Goal: Task Accomplishment & Management: Use online tool/utility

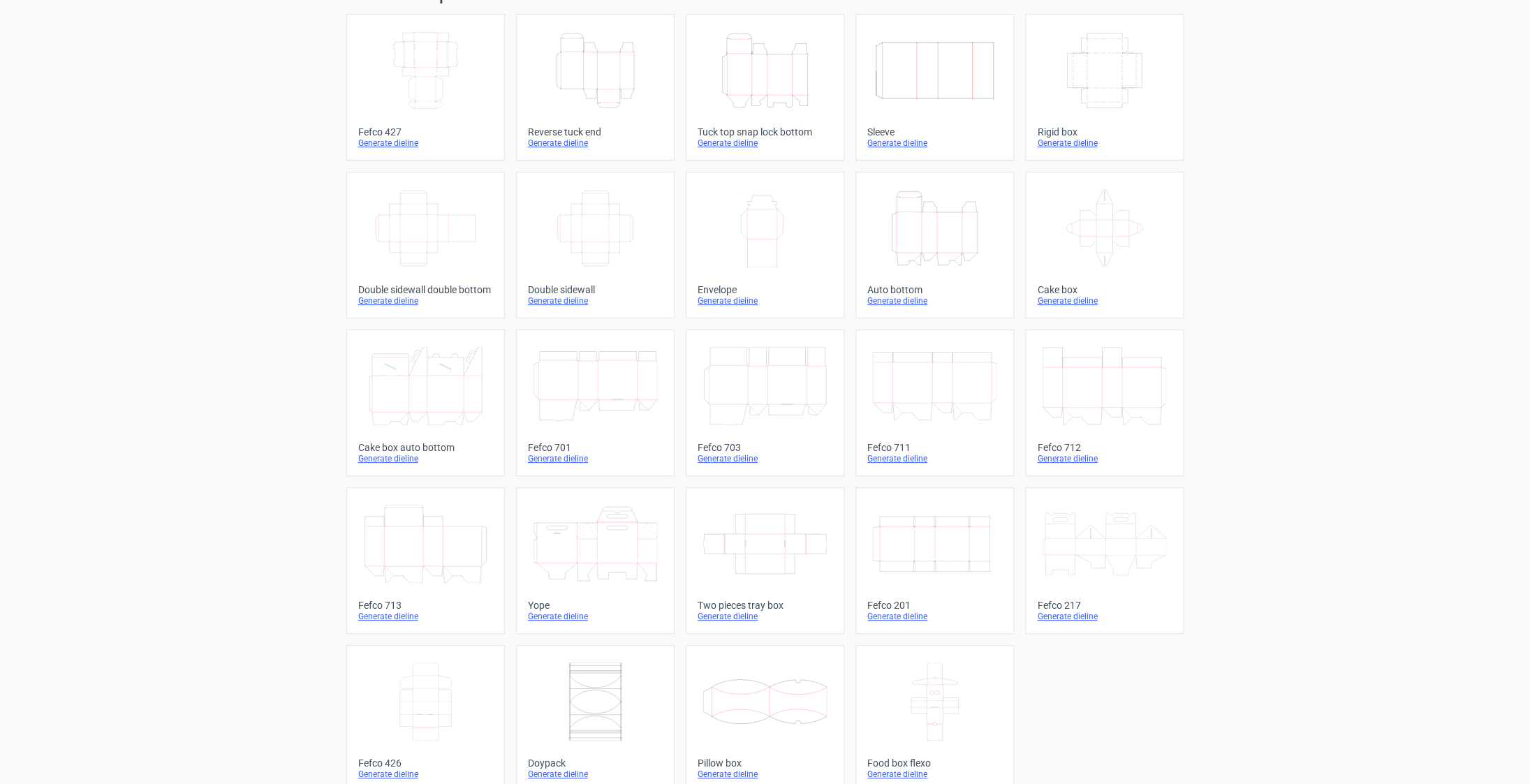
scroll to position [64, 0]
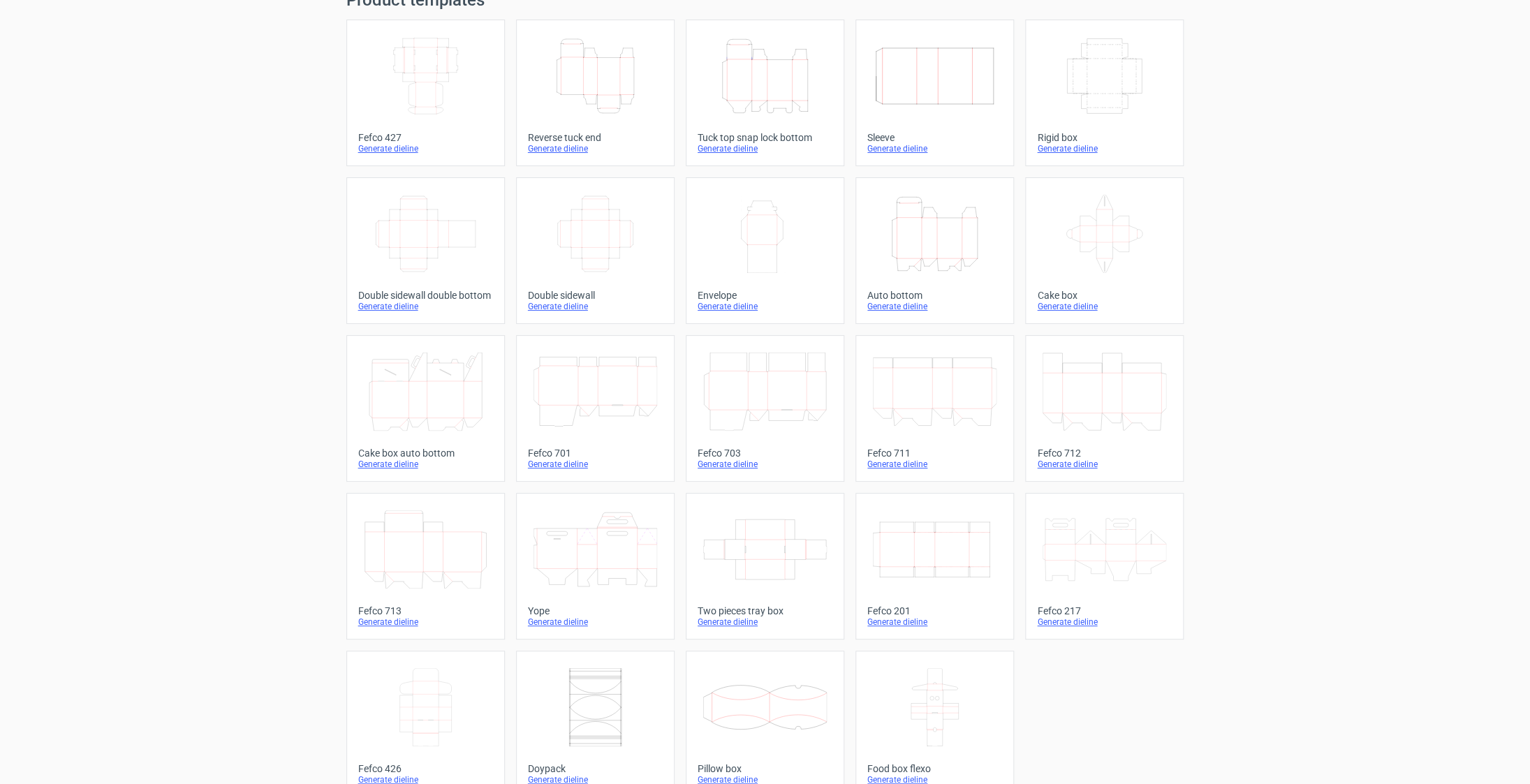
click at [943, 581] on icon "Width Depth Height" at bounding box center [935, 549] width 124 height 78
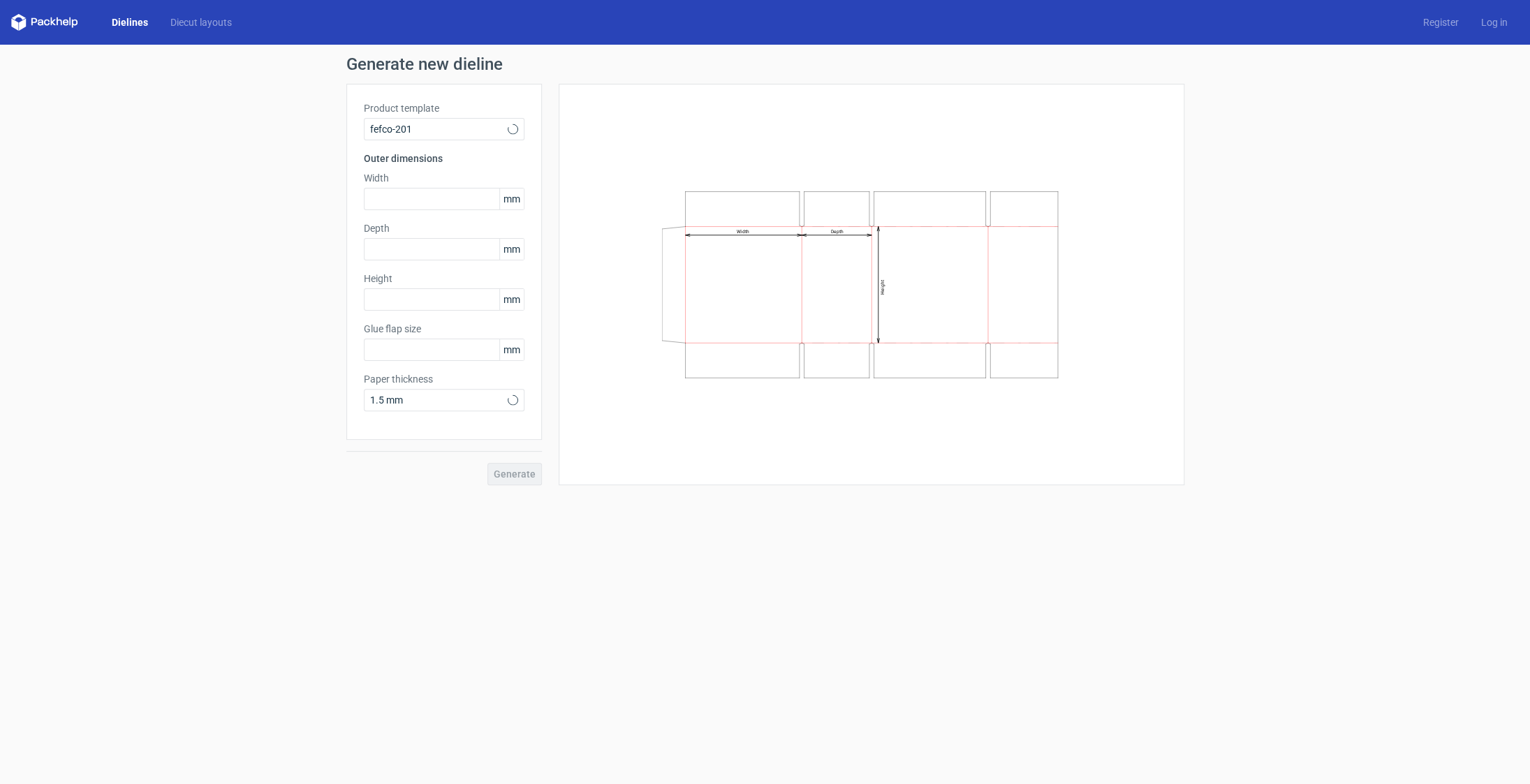
type input "20"
click at [468, 204] on input "text" at bounding box center [444, 199] width 161 height 23
type input "200"
click at [462, 253] on input "text" at bounding box center [444, 249] width 161 height 23
type input "1"
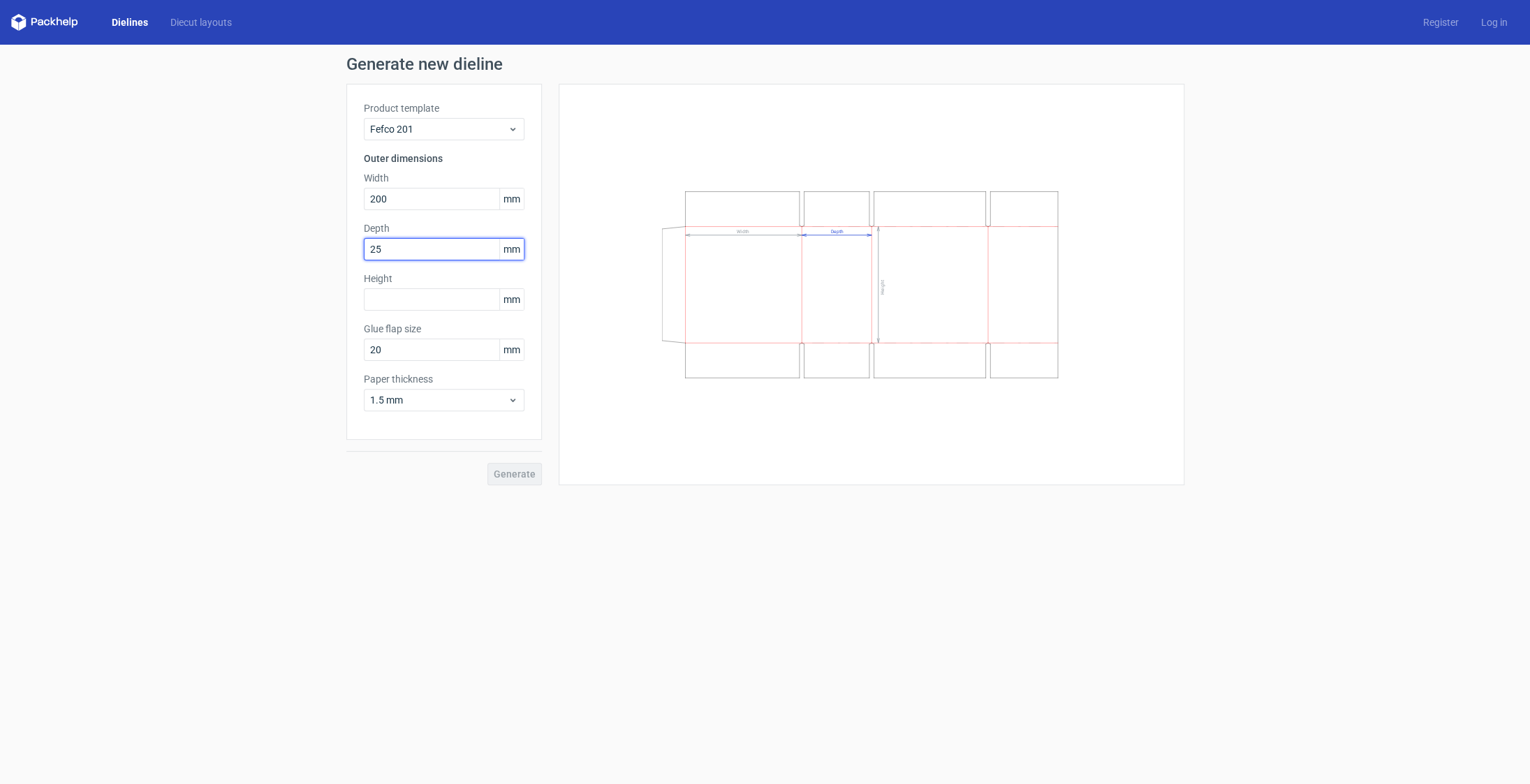
type input "250"
click at [400, 310] on input "text" at bounding box center [444, 300] width 161 height 23
type input "50"
click at [497, 406] on span "1.5 mm" at bounding box center [439, 399] width 137 height 14
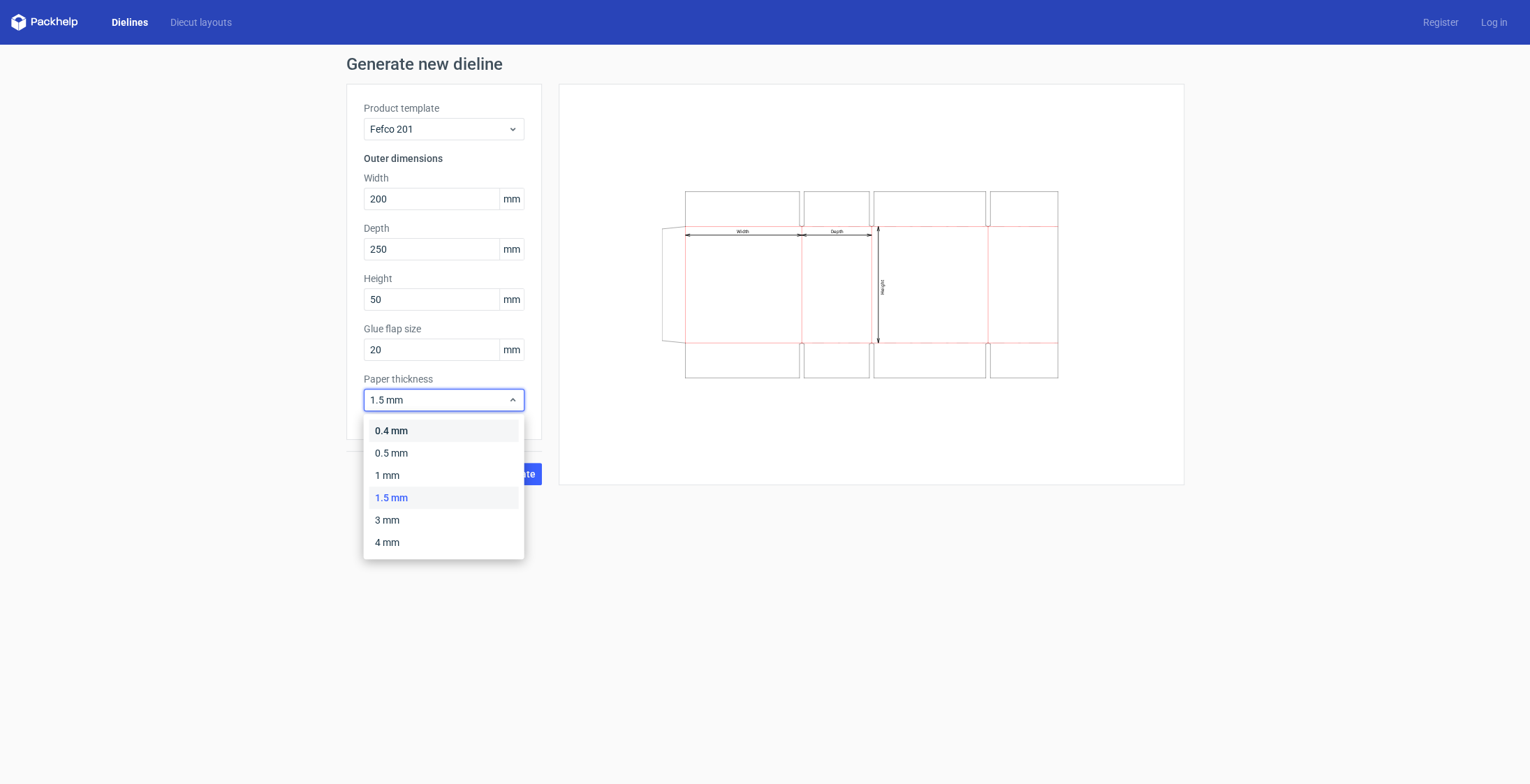
click at [476, 433] on div "0.4 mm" at bounding box center [444, 431] width 150 height 23
click at [525, 470] on span "Generate" at bounding box center [515, 474] width 42 height 10
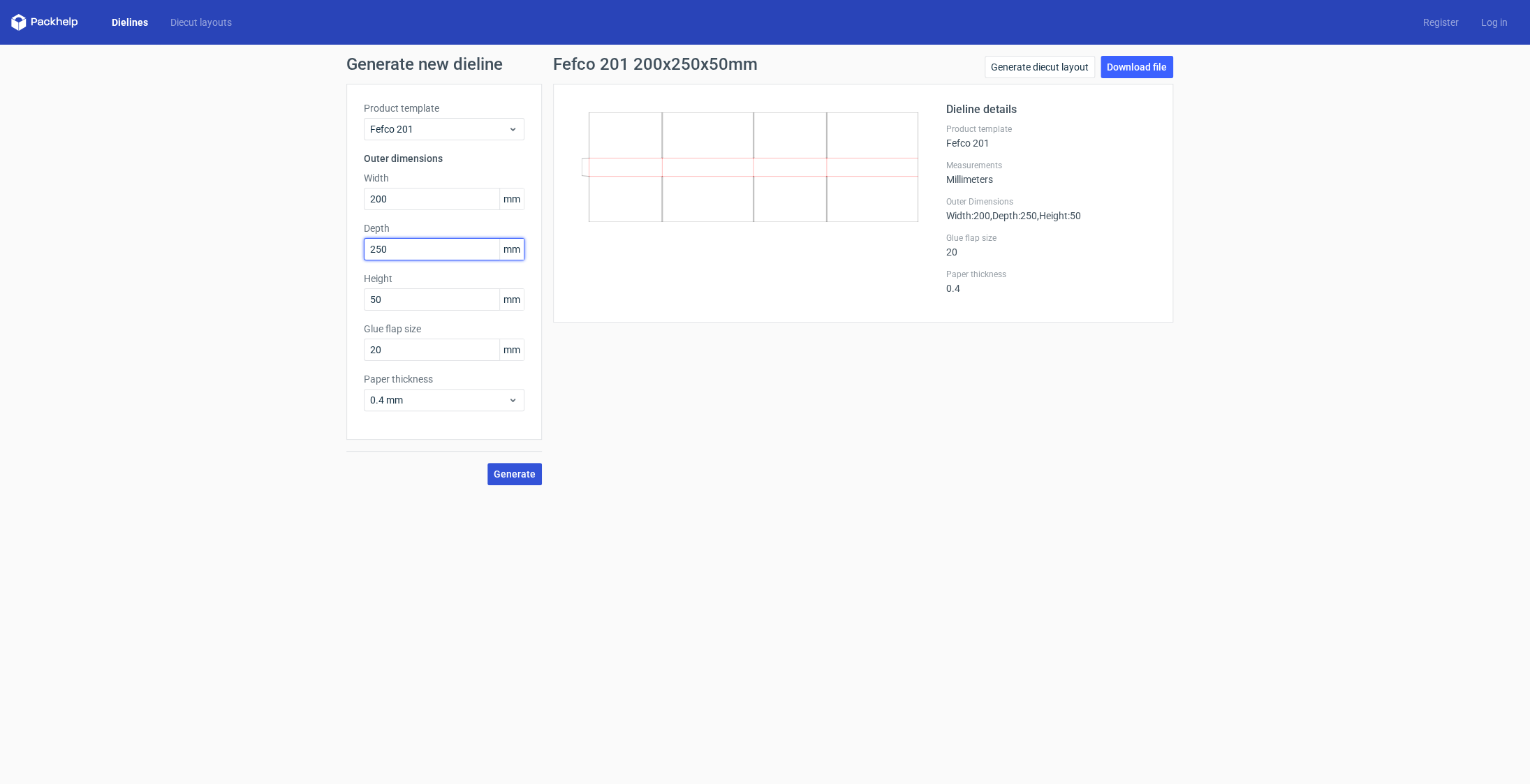
drag, startPoint x: 405, startPoint y: 247, endPoint x: 324, endPoint y: 244, distance: 81.1
click at [364, 244] on input "250" at bounding box center [444, 249] width 161 height 23
type input "50"
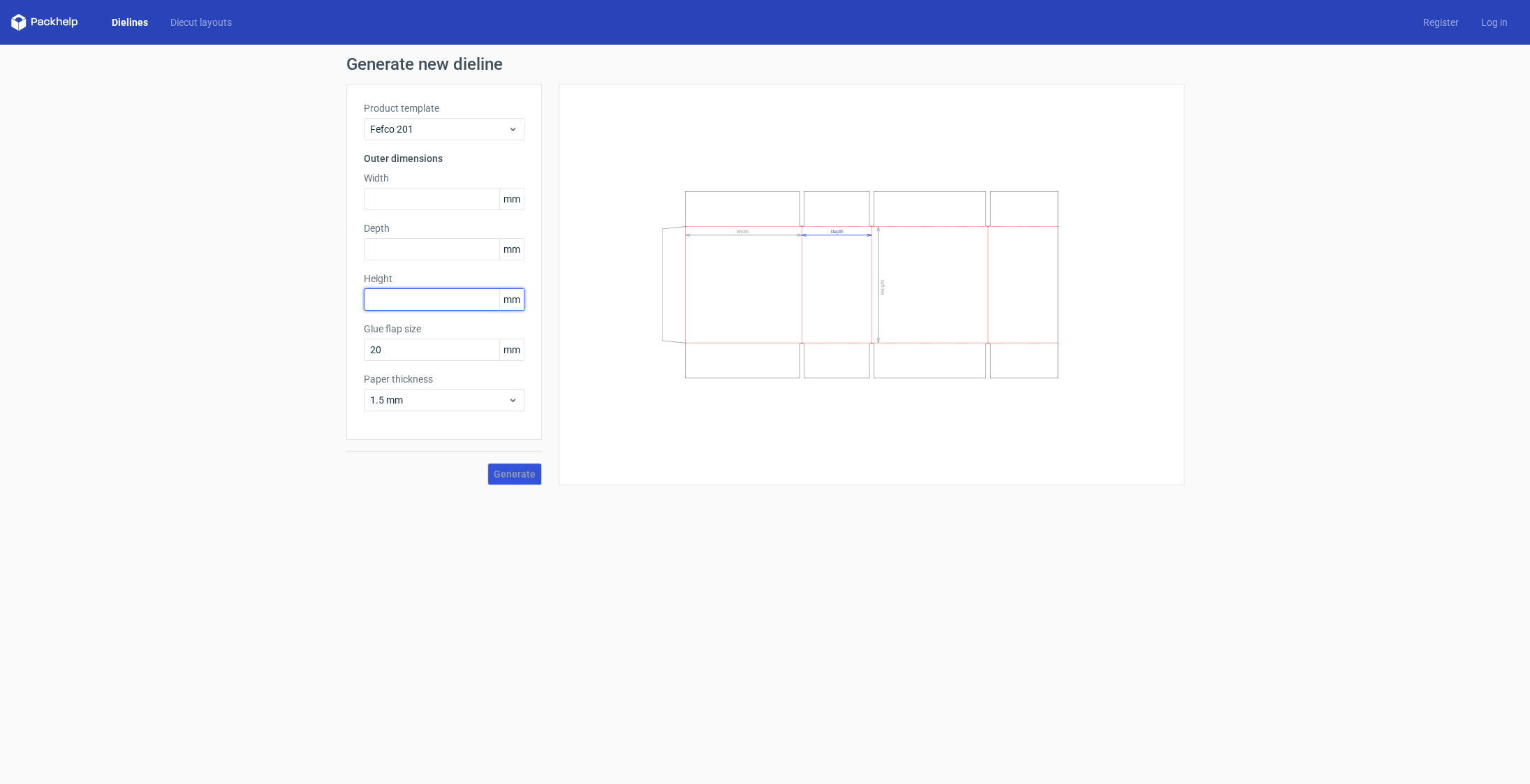
click at [446, 298] on input "text" at bounding box center [444, 300] width 161 height 23
click at [430, 197] on input "text" at bounding box center [444, 199] width 161 height 23
type input "200"
click at [415, 255] on input "text" at bounding box center [444, 249] width 161 height 23
type input "50"
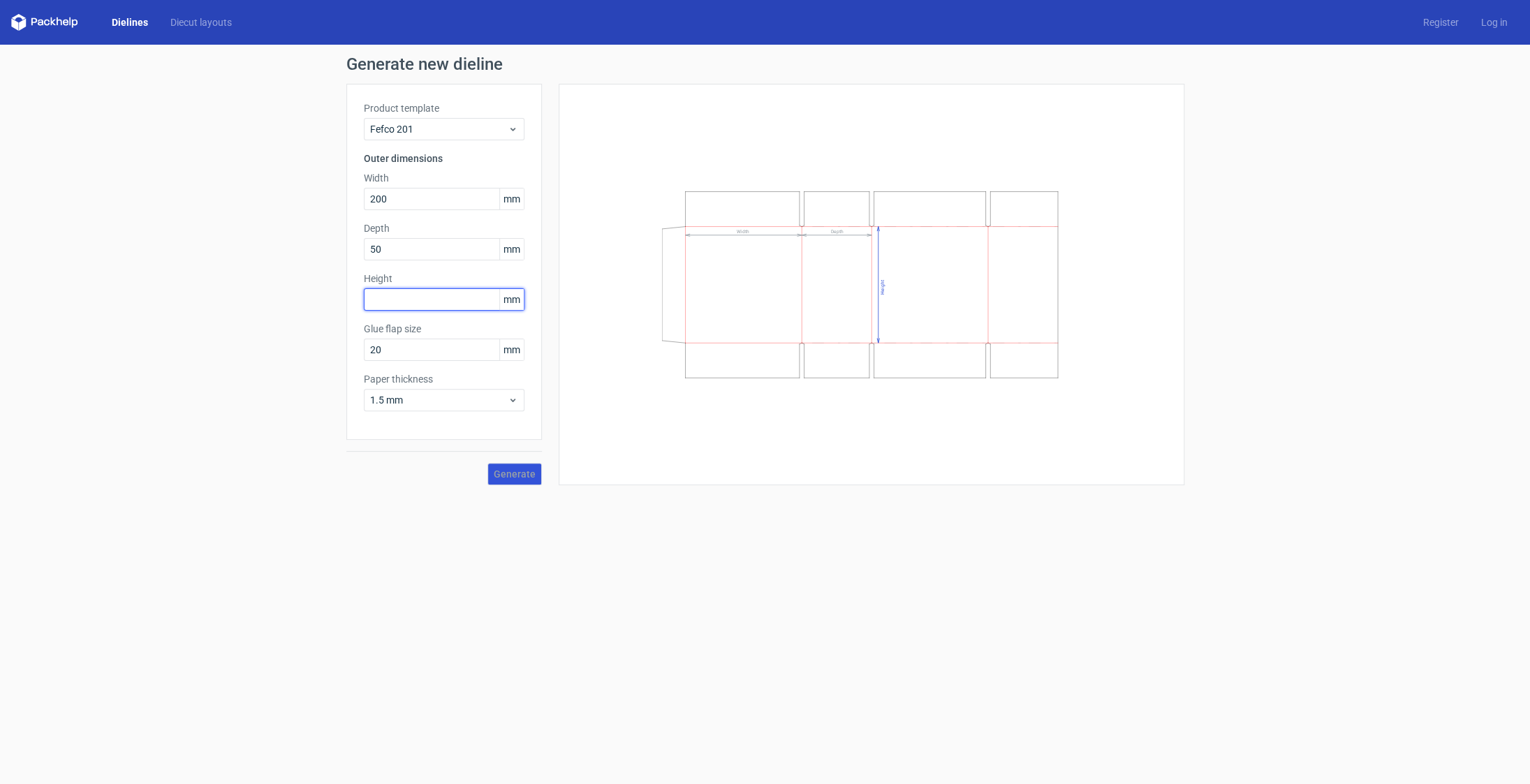
click at [424, 305] on input "text" at bounding box center [444, 300] width 161 height 23
type input "250"
click at [433, 356] on input "20" at bounding box center [444, 350] width 161 height 23
click at [364, 344] on input "20" at bounding box center [444, 350] width 161 height 23
type input "15"
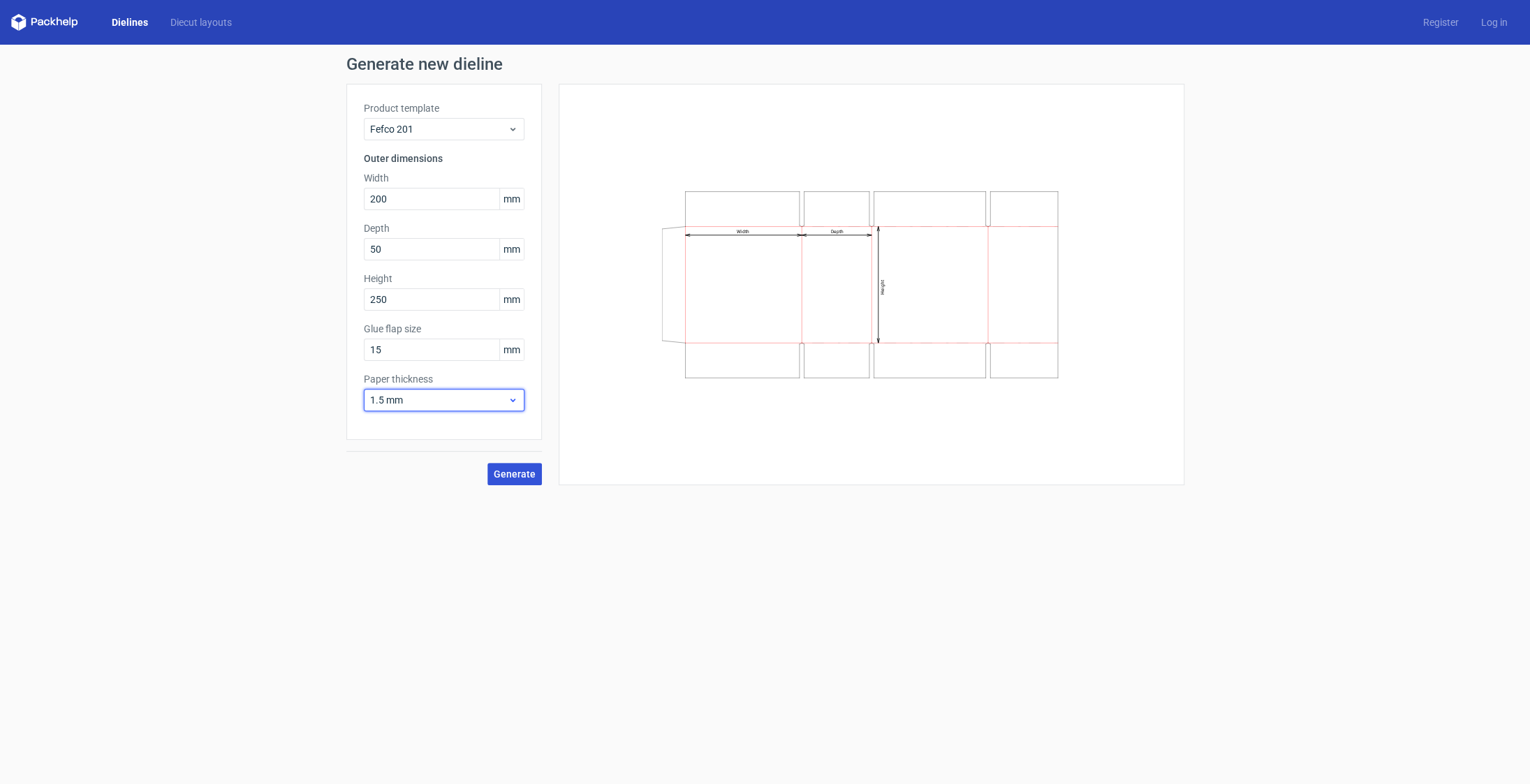
click at [425, 398] on span "1.5 mm" at bounding box center [439, 399] width 137 height 14
drag, startPoint x: 417, startPoint y: 428, endPoint x: 471, endPoint y: 458, distance: 61.8
click at [418, 428] on div "0.4 mm" at bounding box center [444, 431] width 150 height 23
click at [507, 465] on button "Generate" at bounding box center [514, 474] width 54 height 23
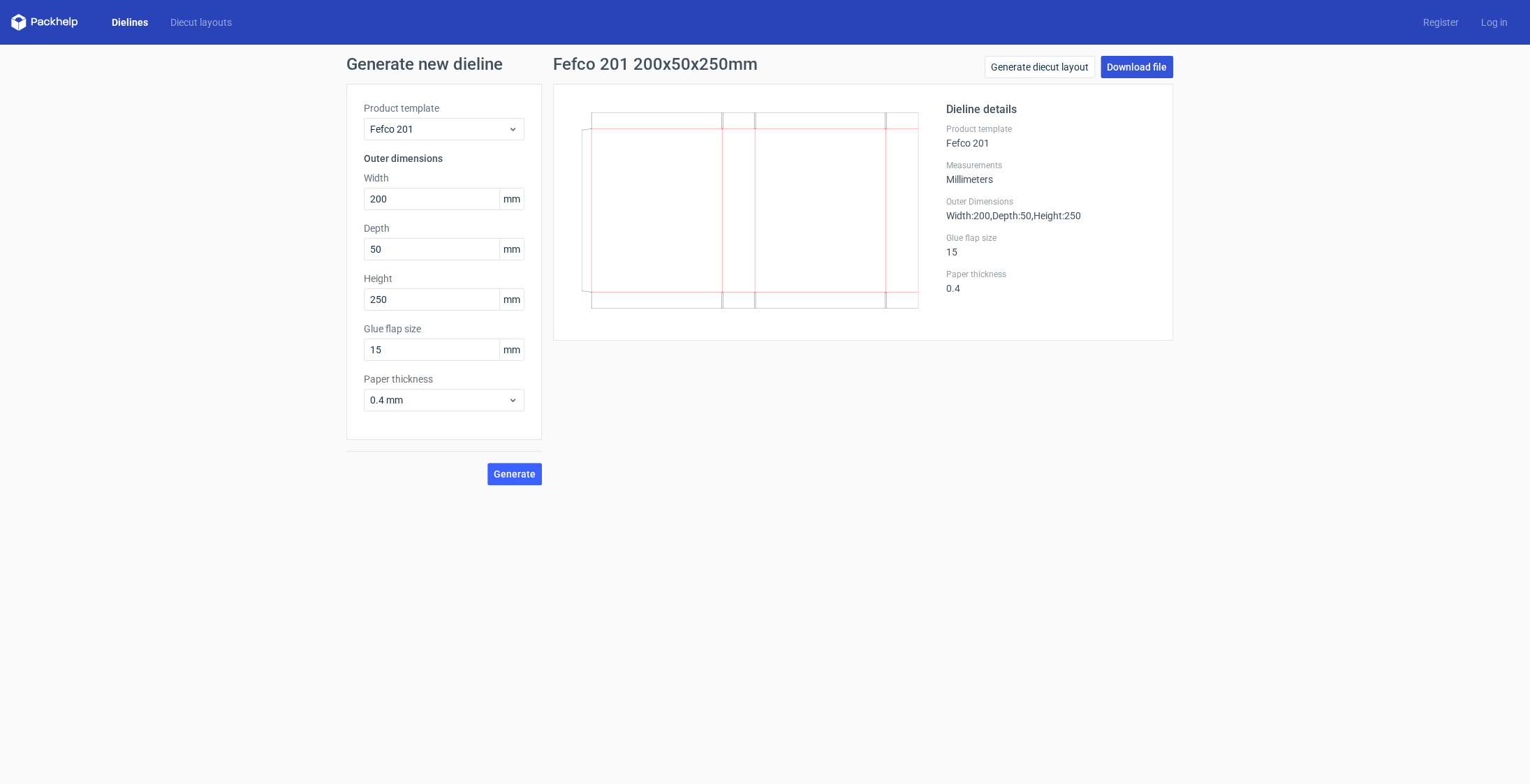
click at [1147, 73] on link "Download file" at bounding box center [1137, 67] width 73 height 23
